Goal: Information Seeking & Learning: Learn about a topic

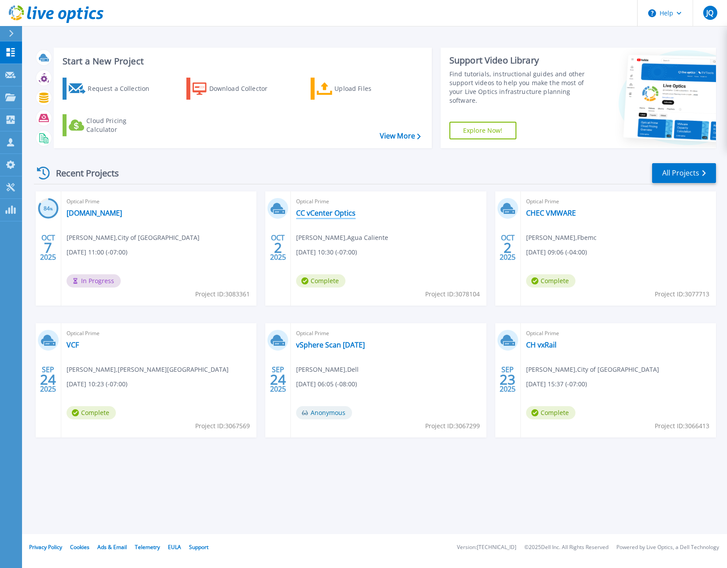
click at [321, 214] on link "CC vCenter Optics" at bounding box center [325, 212] width 59 height 9
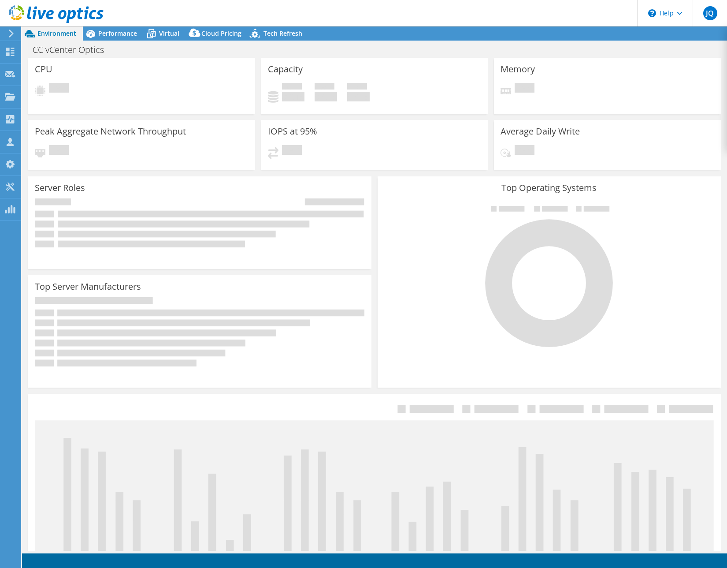
select select "USD"
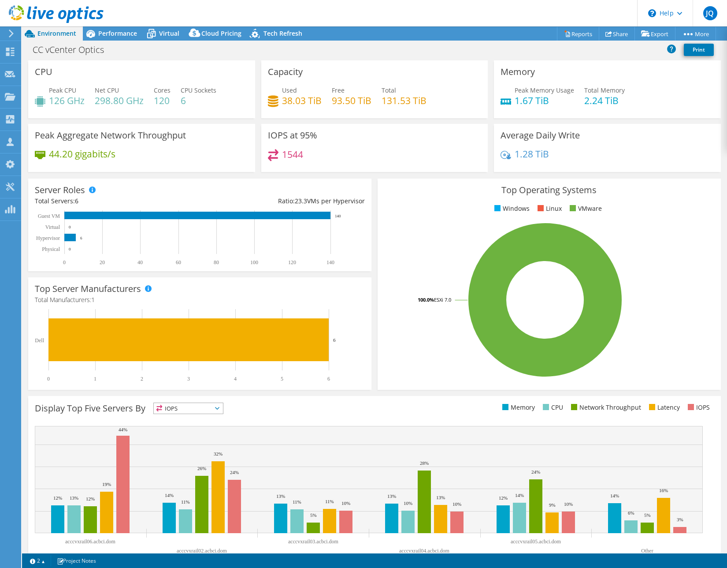
click at [328, 11] on header "JQ Partner Team Member [PERSON_NAME] [PERSON_NAME][EMAIL_ADDRESS][DOMAIN_NAME] …" at bounding box center [363, 13] width 727 height 26
click at [221, 14] on header "JQ Partner Team Member [PERSON_NAME] [PERSON_NAME][EMAIL_ADDRESS][DOMAIN_NAME] …" at bounding box center [363, 13] width 727 height 26
click at [123, 38] on div "Performance" at bounding box center [113, 33] width 61 height 14
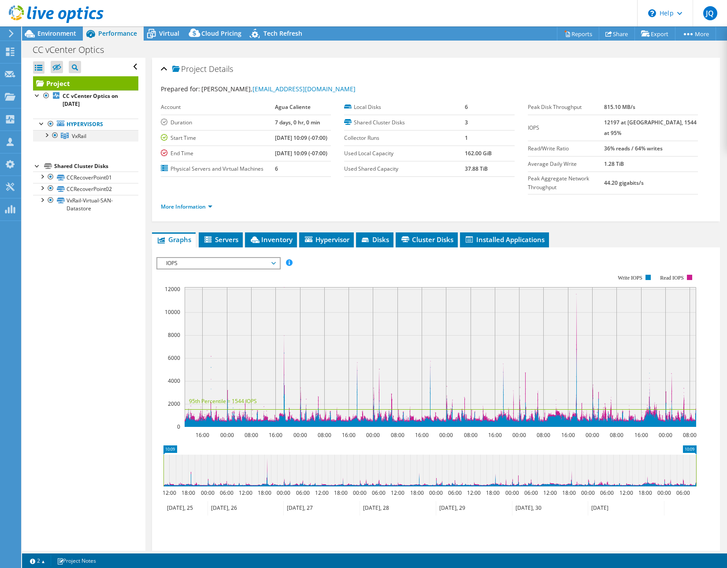
drag, startPoint x: 42, startPoint y: 134, endPoint x: 46, endPoint y: 133, distance: 4.4
click at [42, 134] on div at bounding box center [46, 134] width 9 height 9
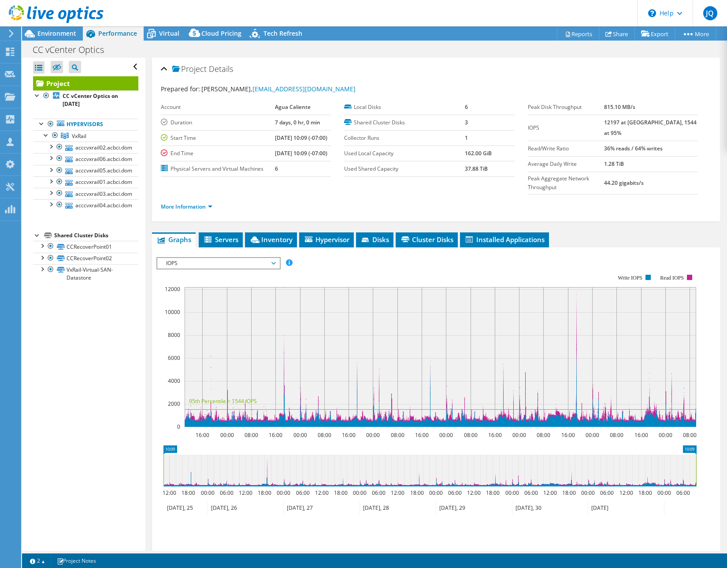
click at [345, 68] on div "Project Details" at bounding box center [436, 69] width 550 height 19
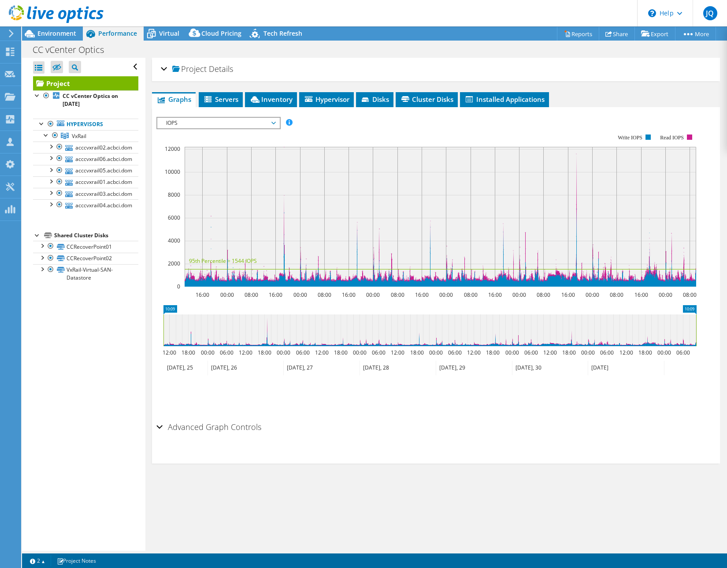
click at [280, 66] on div "Project Details" at bounding box center [436, 69] width 550 height 19
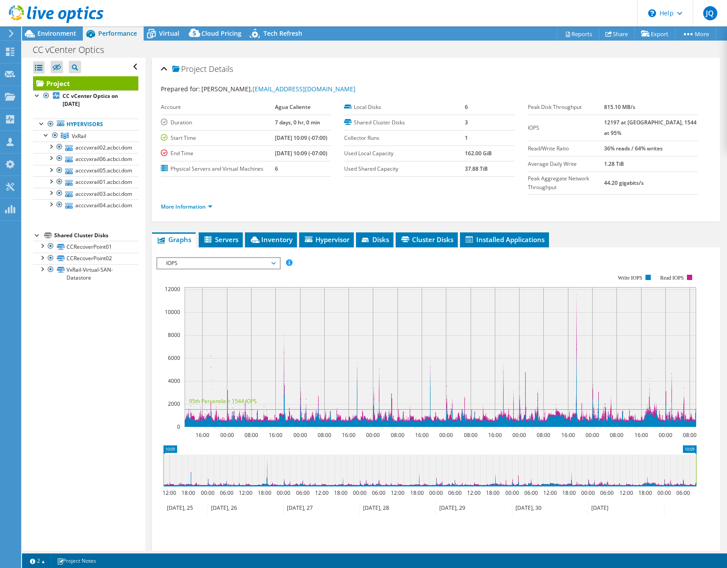
click at [288, 52] on div "CC vCenter Optics Print" at bounding box center [374, 49] width 705 height 16
click at [56, 33] on span "Environment" at bounding box center [56, 33] width 39 height 8
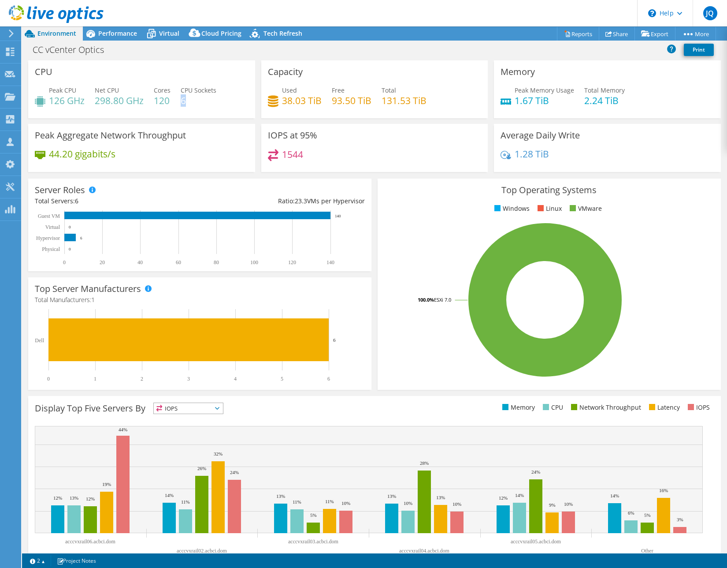
drag, startPoint x: 182, startPoint y: 100, endPoint x: 195, endPoint y: 101, distance: 12.4
click at [195, 101] on h4 "6" at bounding box center [199, 101] width 36 height 10
click at [194, 102] on h4 "6" at bounding box center [199, 101] width 36 height 10
drag, startPoint x: 186, startPoint y: 100, endPoint x: 178, endPoint y: 100, distance: 7.1
click at [178, 100] on div "Peak CPU 126 GHz Net CPU 298.80 GHz Cores 120 CPU Sockets 6" at bounding box center [142, 99] width 214 height 29
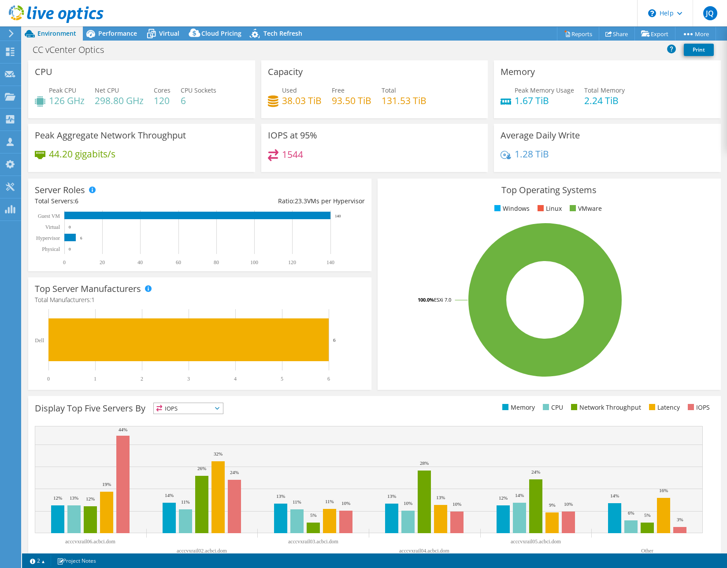
click at [198, 103] on h4 "6" at bounding box center [199, 101] width 36 height 10
drag, startPoint x: 188, startPoint y: 102, endPoint x: 180, endPoint y: 101, distance: 8.0
click at [180, 101] on div "Peak CPU 126 GHz Net CPU 298.80 GHz Cores 120 CPU Sockets 6" at bounding box center [142, 99] width 214 height 29
click at [192, 102] on h4 "6" at bounding box center [199, 101] width 36 height 10
click at [107, 36] on span "Performance" at bounding box center [117, 33] width 39 height 8
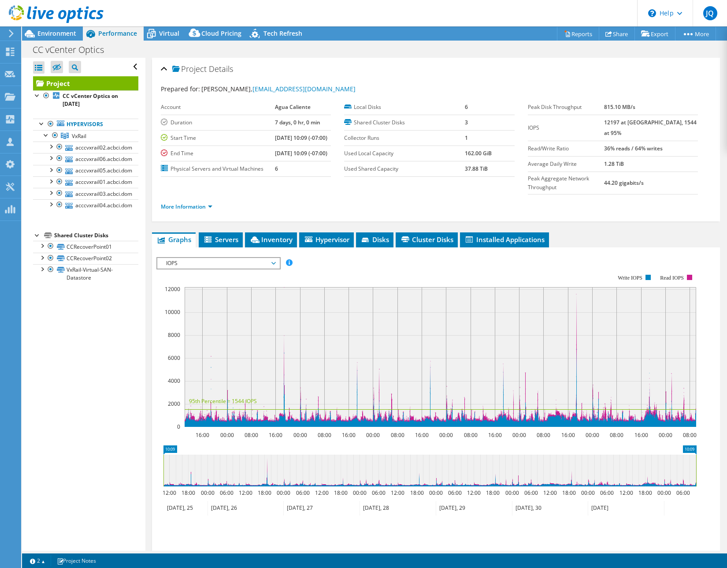
click at [182, 268] on span "IOPS" at bounding box center [218, 263] width 113 height 11
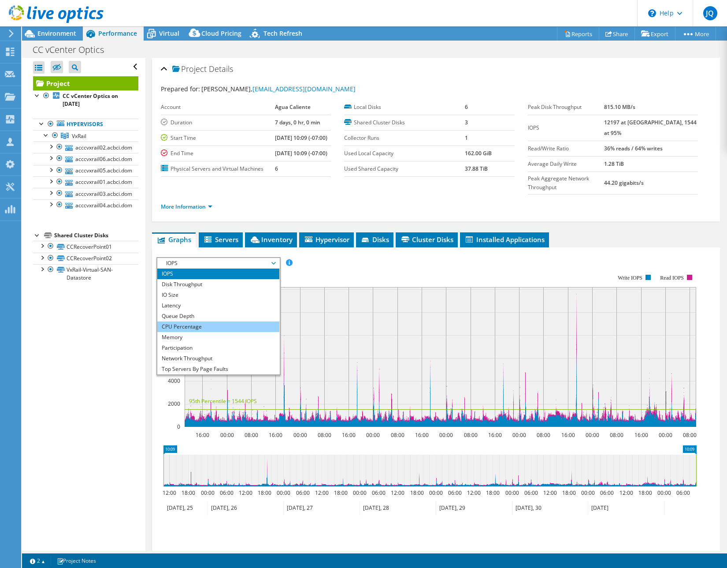
click at [189, 332] on li "CPU Percentage" at bounding box center [218, 326] width 122 height 11
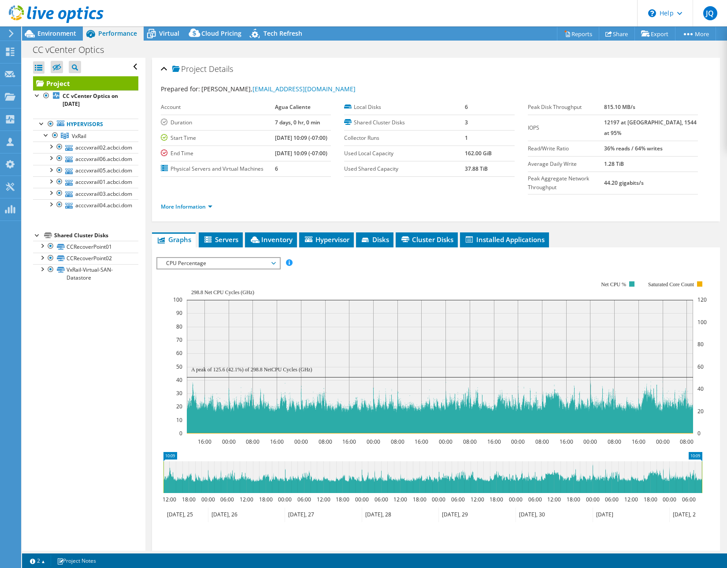
click at [390, 212] on ul "More Information" at bounding box center [436, 206] width 550 height 12
click at [102, 151] on link "acccvxrail02.acbci.dom" at bounding box center [85, 146] width 105 height 11
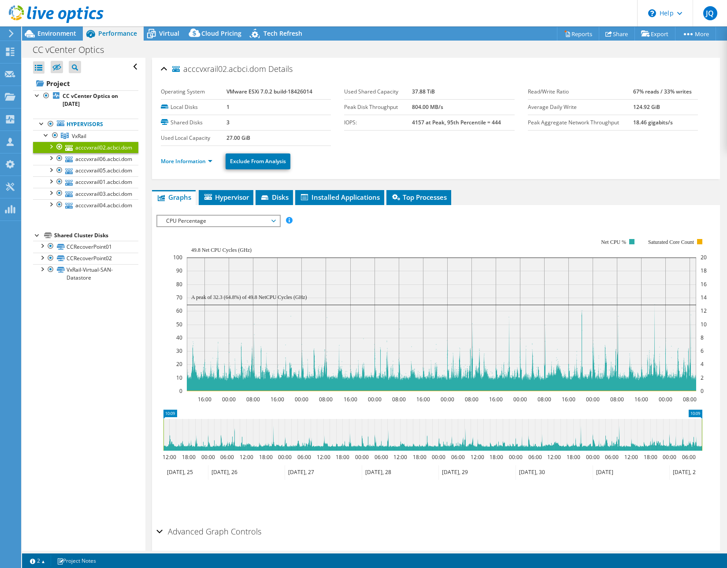
click at [284, 18] on header "JQ Partner Team Member [PERSON_NAME] [PERSON_NAME][EMAIL_ADDRESS][DOMAIN_NAME] …" at bounding box center [363, 13] width 727 height 26
